Goal: Check status: Check status

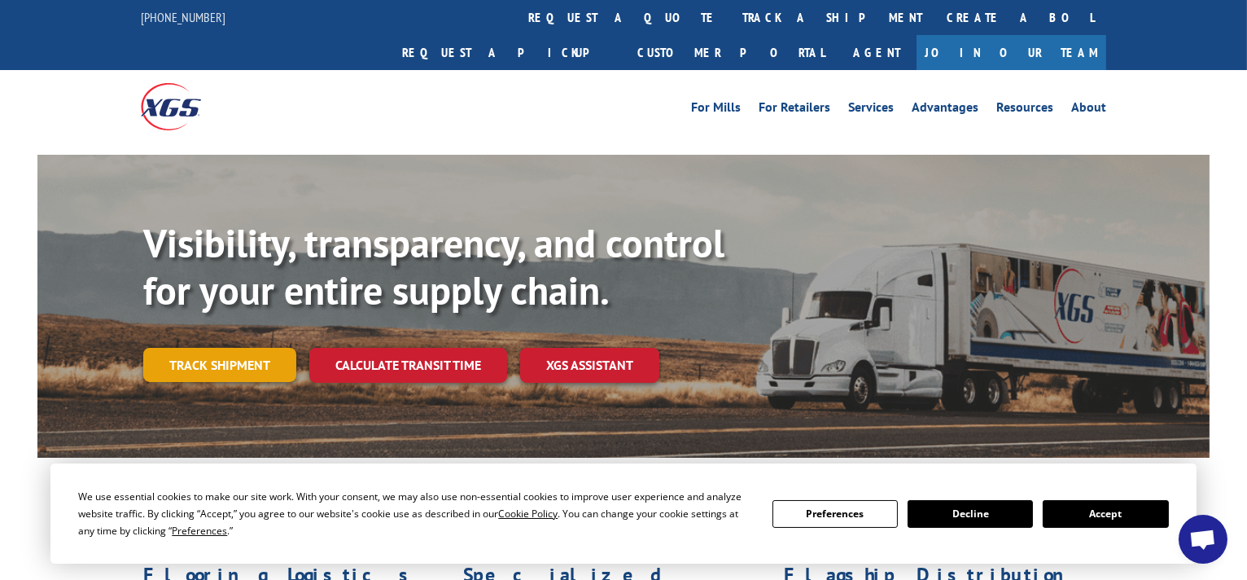
click at [224, 348] on link "Track shipment" at bounding box center [219, 365] width 153 height 34
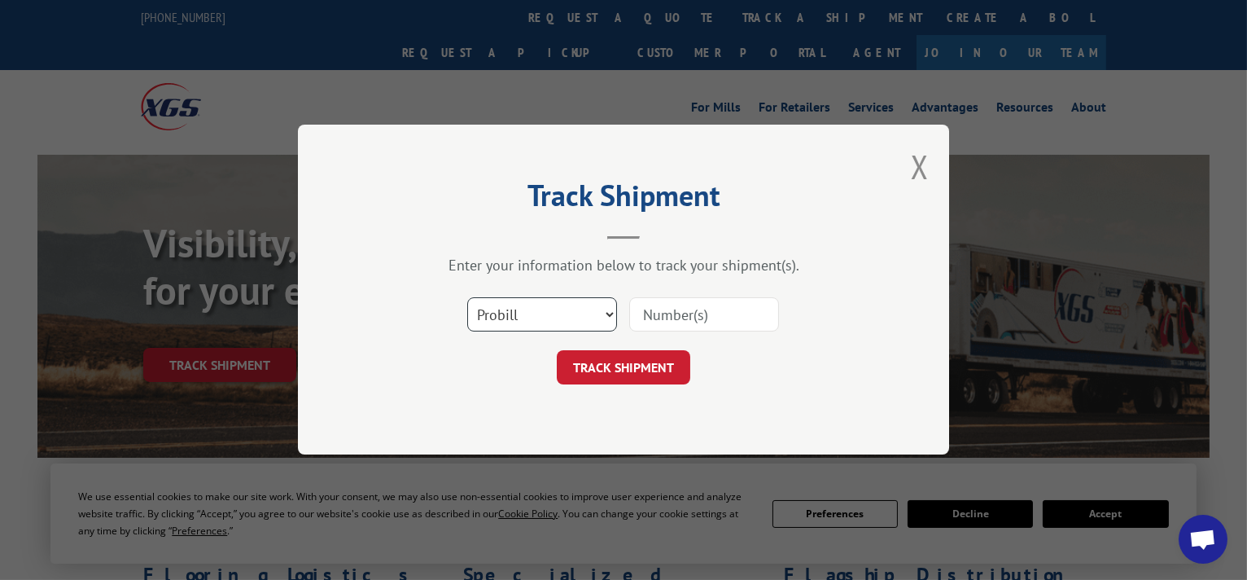
click at [606, 315] on select "Select category... Probill BOL PO" at bounding box center [542, 315] width 150 height 34
select select "bol"
click at [467, 298] on select "Select category... Probill BOL PO" at bounding box center [542, 315] width 150 height 34
click at [657, 316] on input at bounding box center [704, 315] width 150 height 34
paste input "6623723"
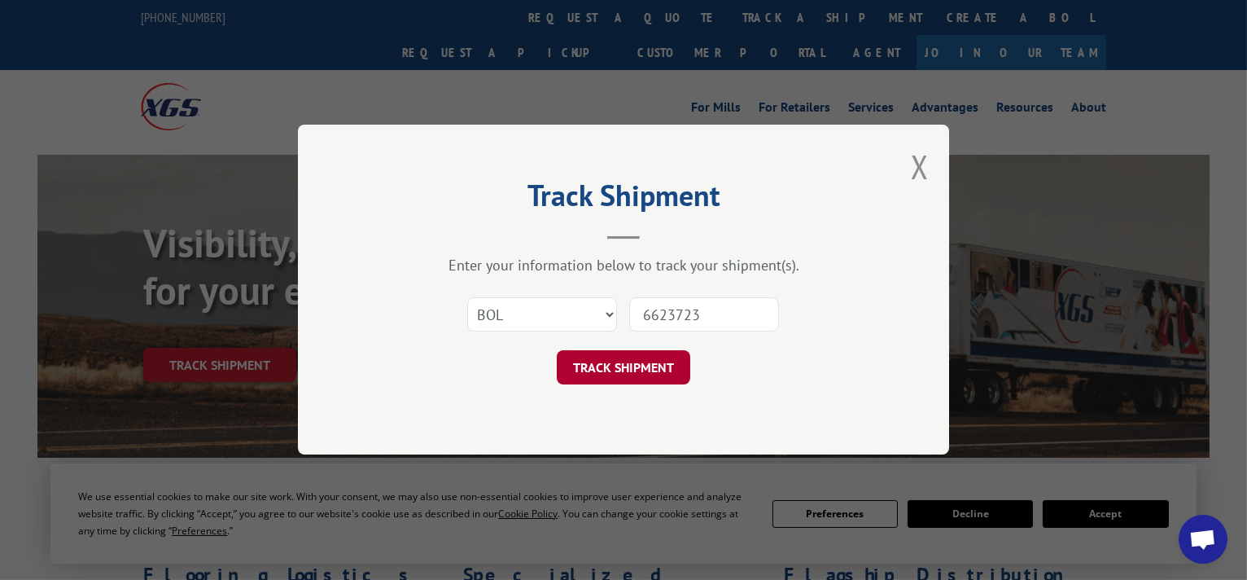
type input "6623723"
click at [633, 365] on button "TRACK SHIPMENT" at bounding box center [624, 368] width 134 height 34
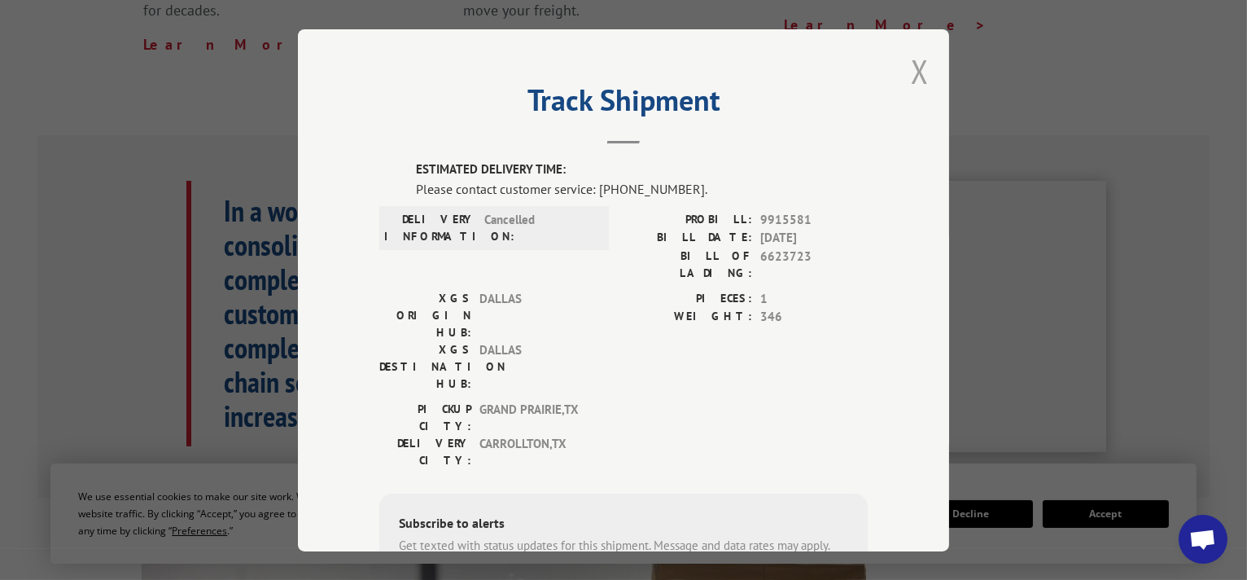
click at [911, 68] on button "Close modal" at bounding box center [920, 71] width 18 height 43
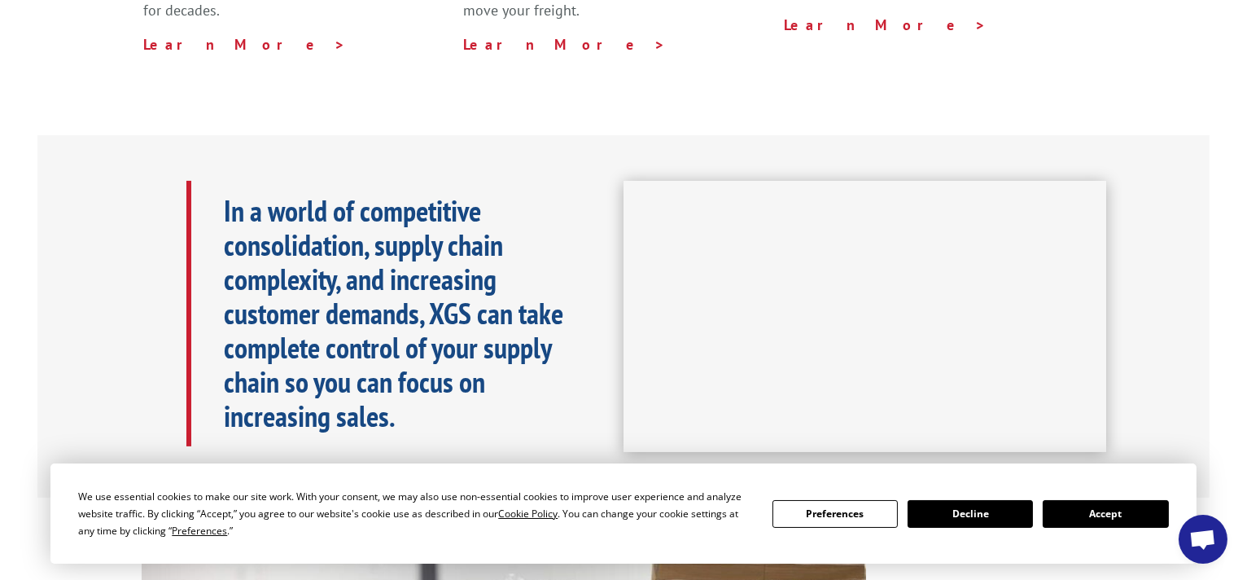
scroll to position [39, 0]
